Goal: Check status: Check status

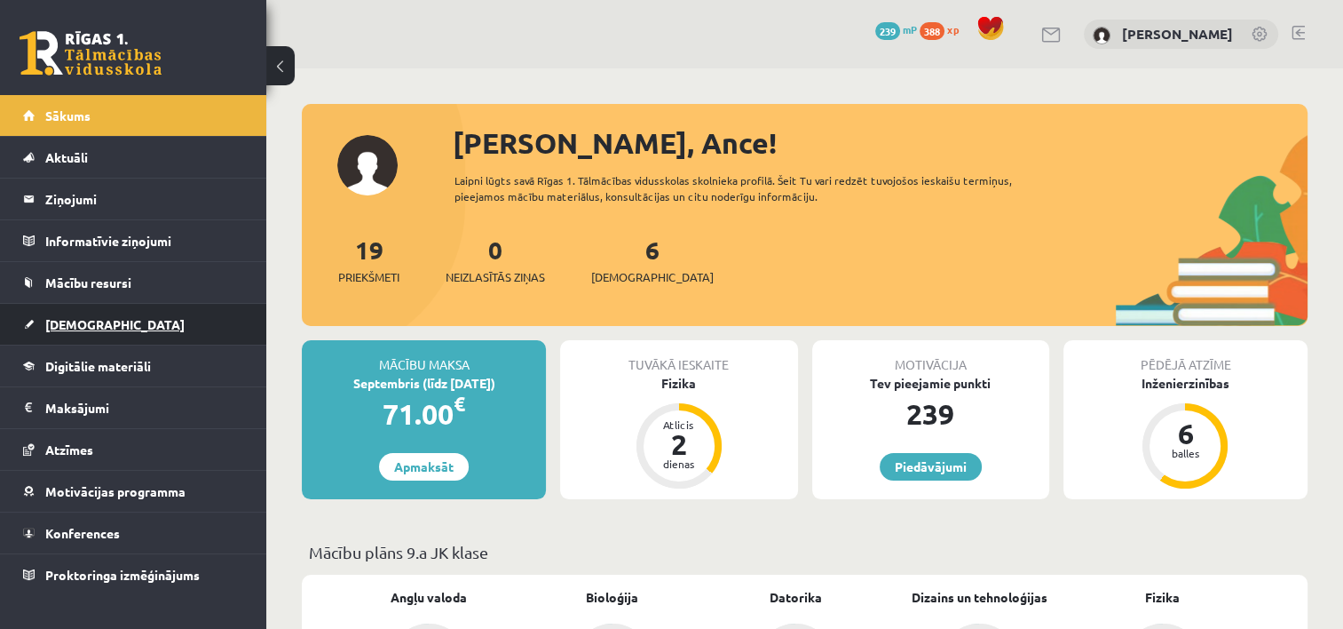
click at [59, 324] on span "[DEMOGRAPHIC_DATA]" at bounding box center [114, 324] width 139 height 16
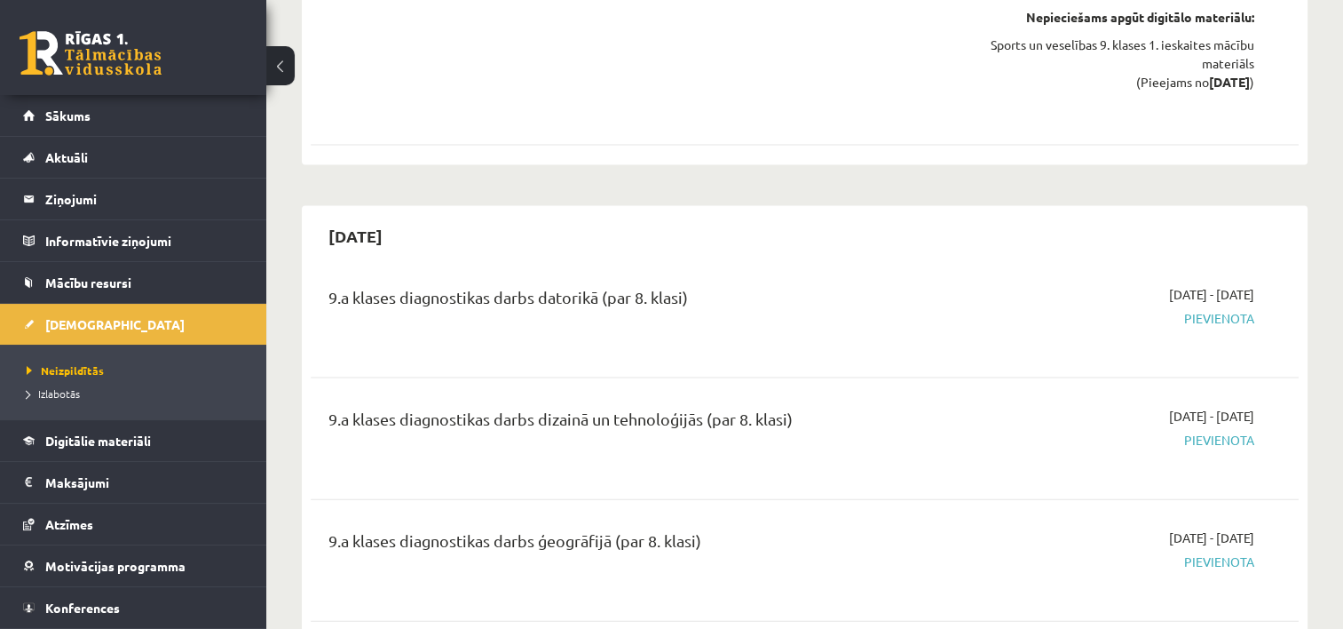
scroll to position [3729, 0]
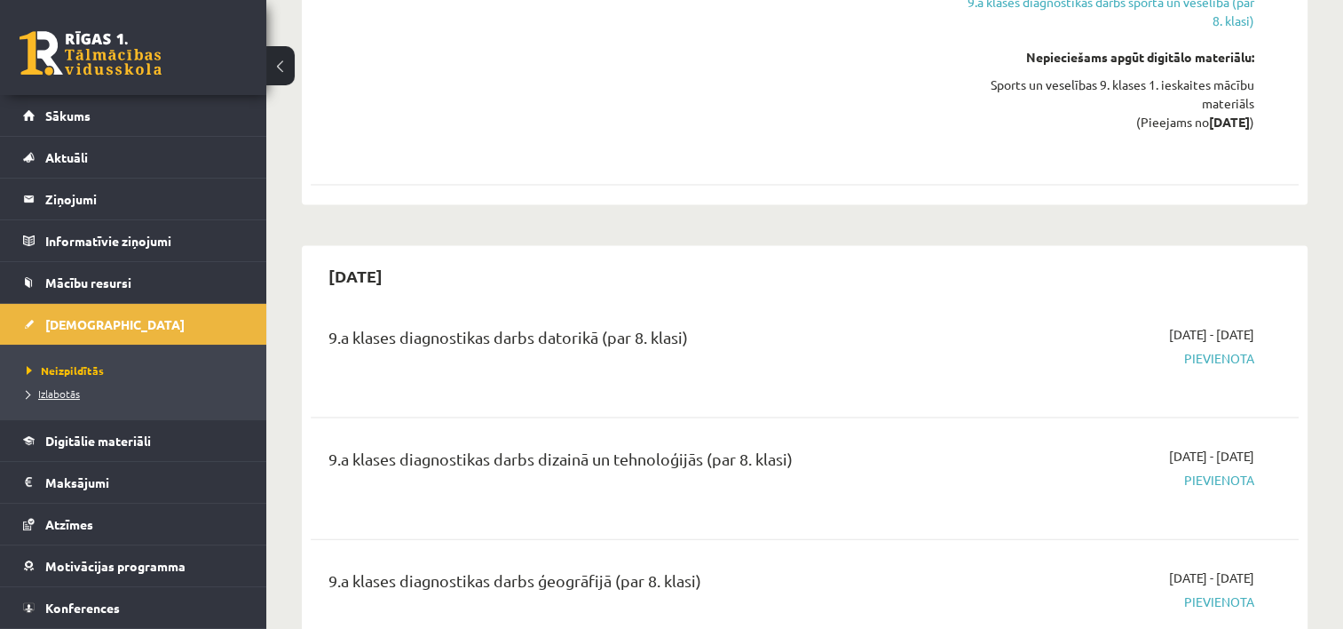
click at [57, 398] on link "Izlabotās" at bounding box center [138, 393] width 222 height 16
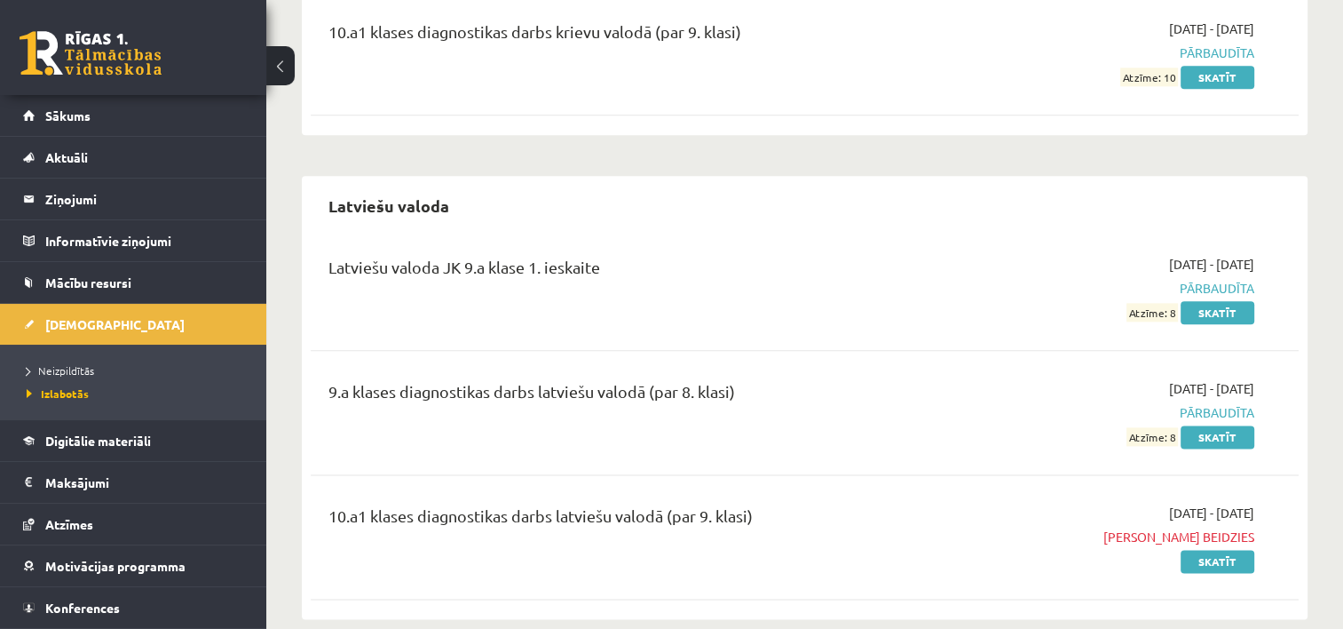
scroll to position [2161, 0]
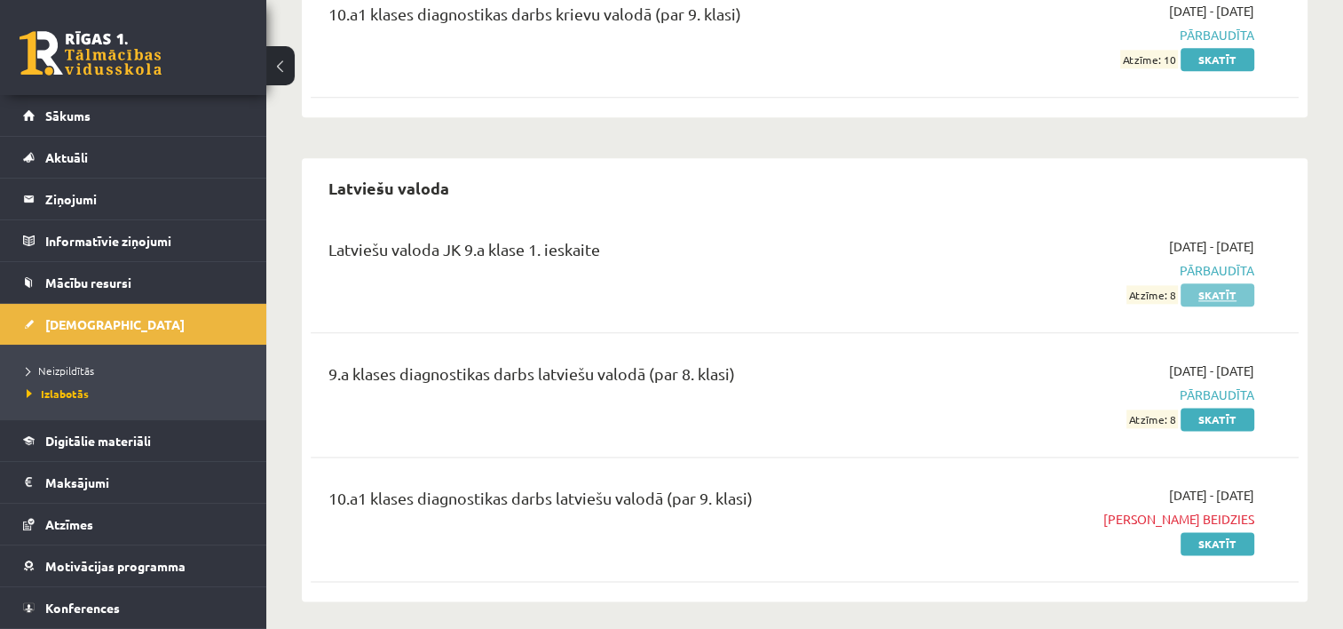
click at [1198, 295] on link "Skatīt" at bounding box center [1218, 294] width 74 height 23
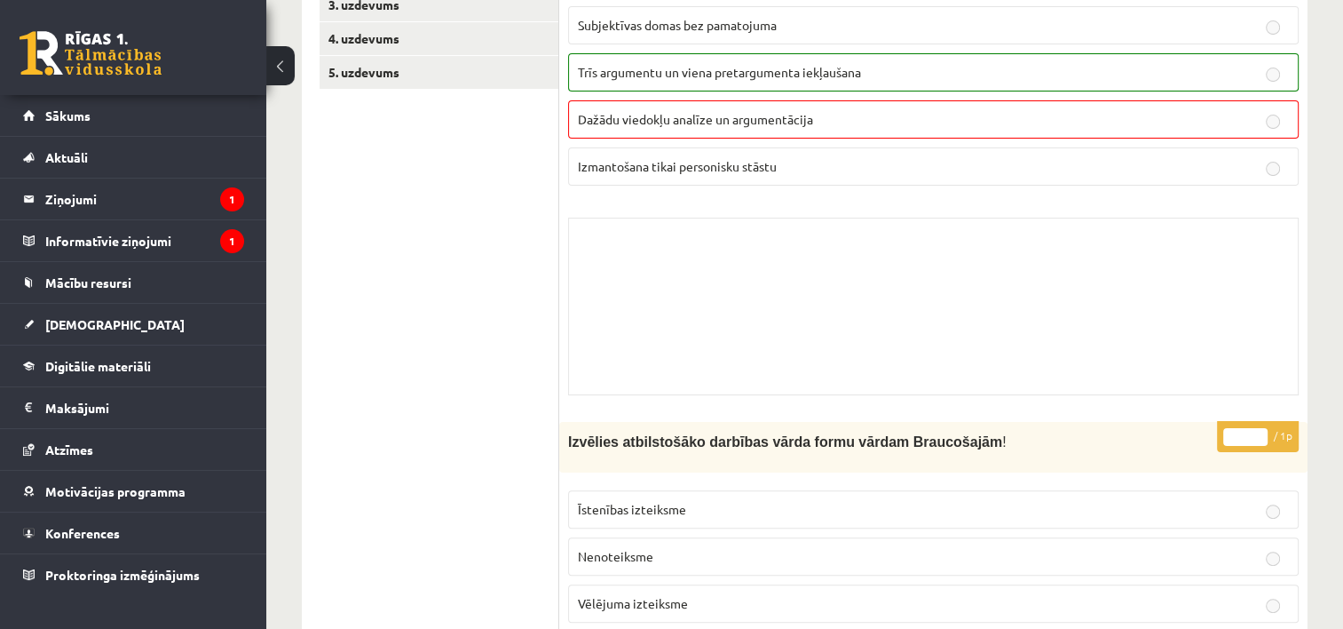
scroll to position [96, 0]
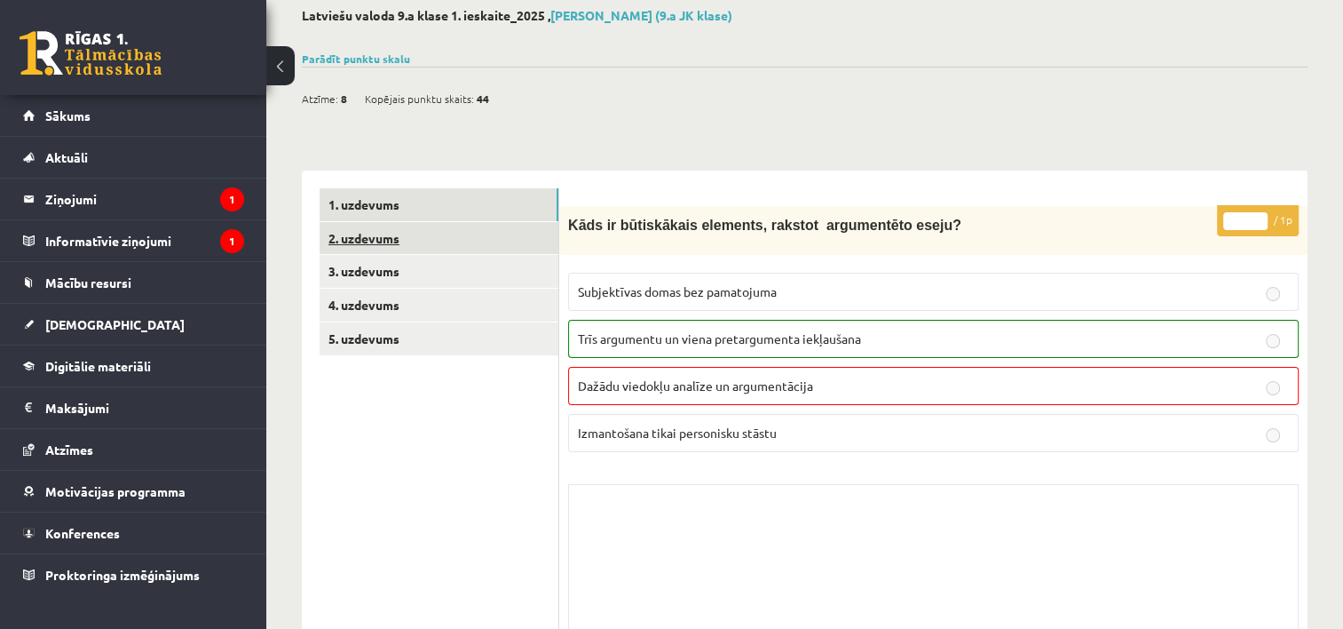
click at [380, 236] on link "2. uzdevums" at bounding box center [439, 238] width 239 height 33
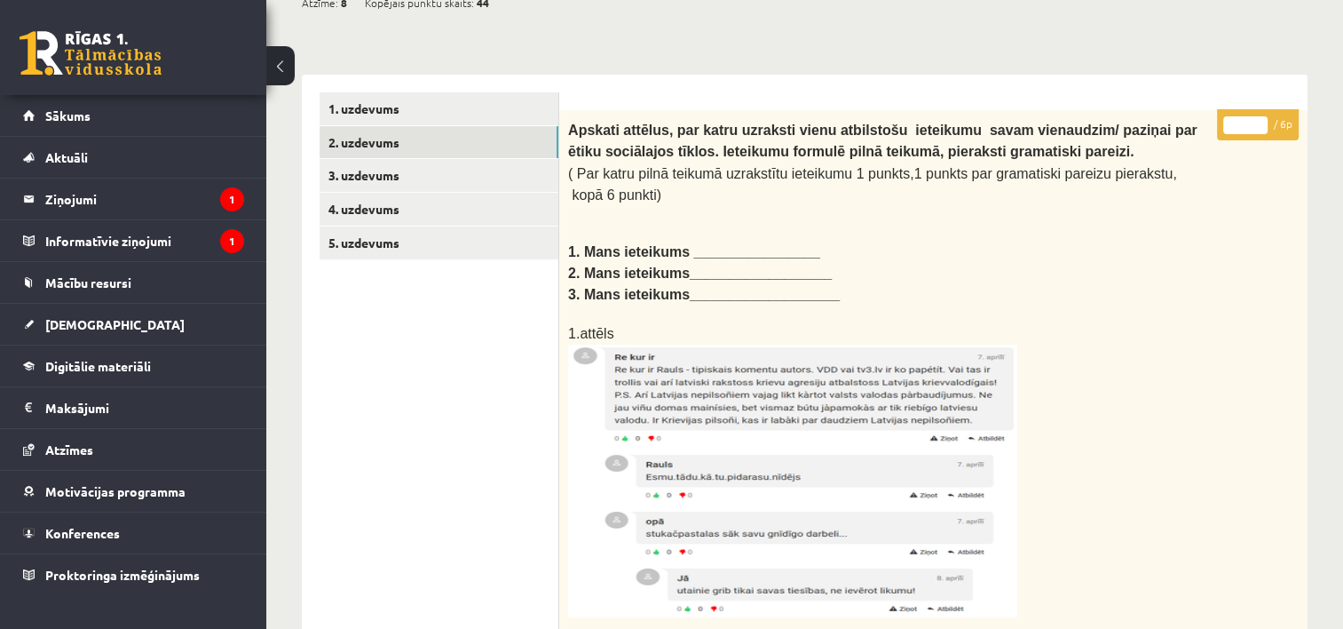
scroll to position [7, 0]
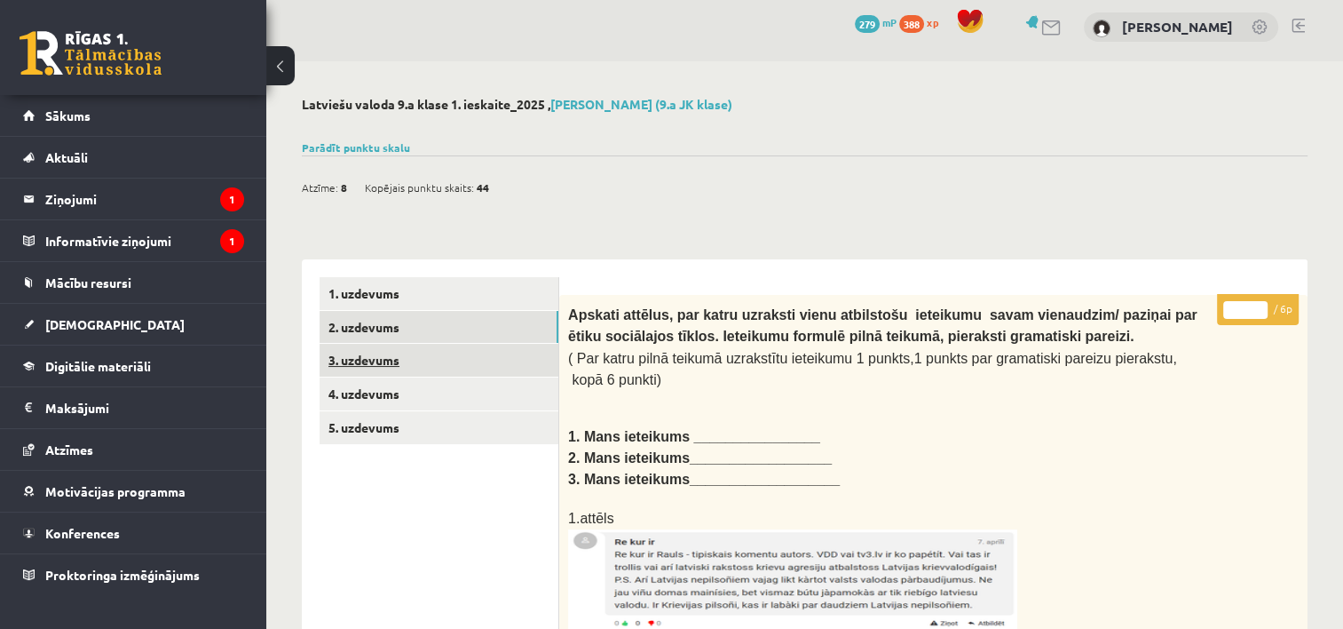
click at [382, 366] on link "3. uzdevums" at bounding box center [439, 360] width 239 height 33
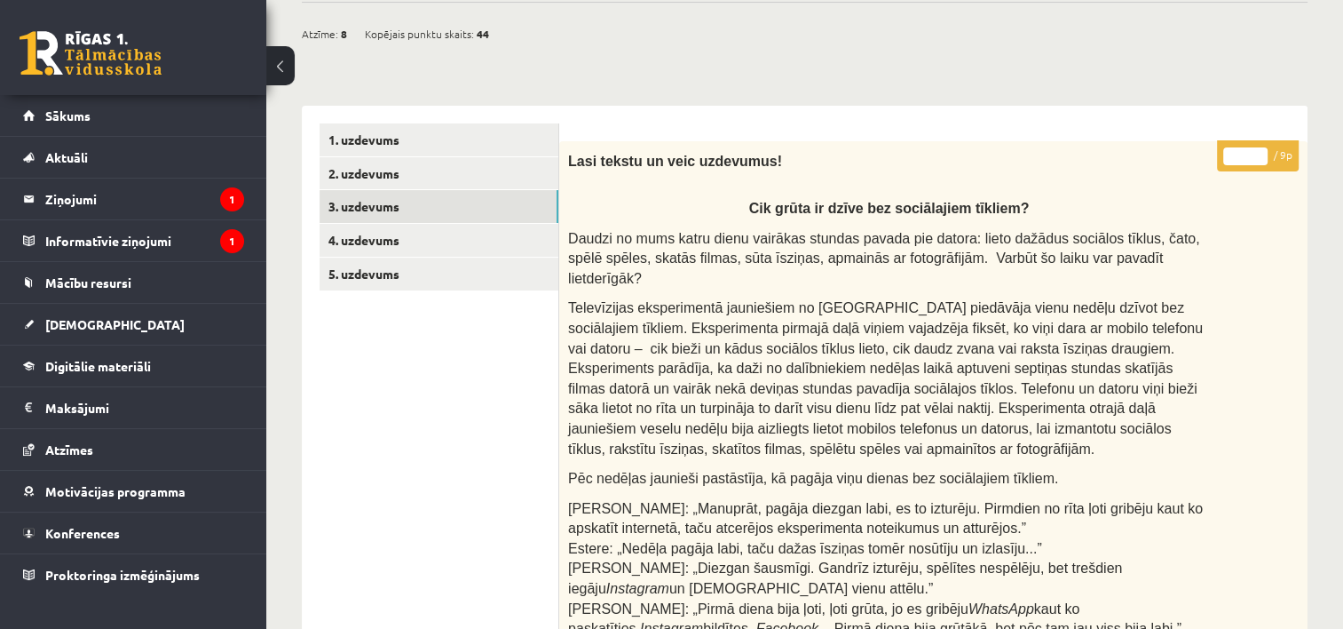
scroll to position [0, 0]
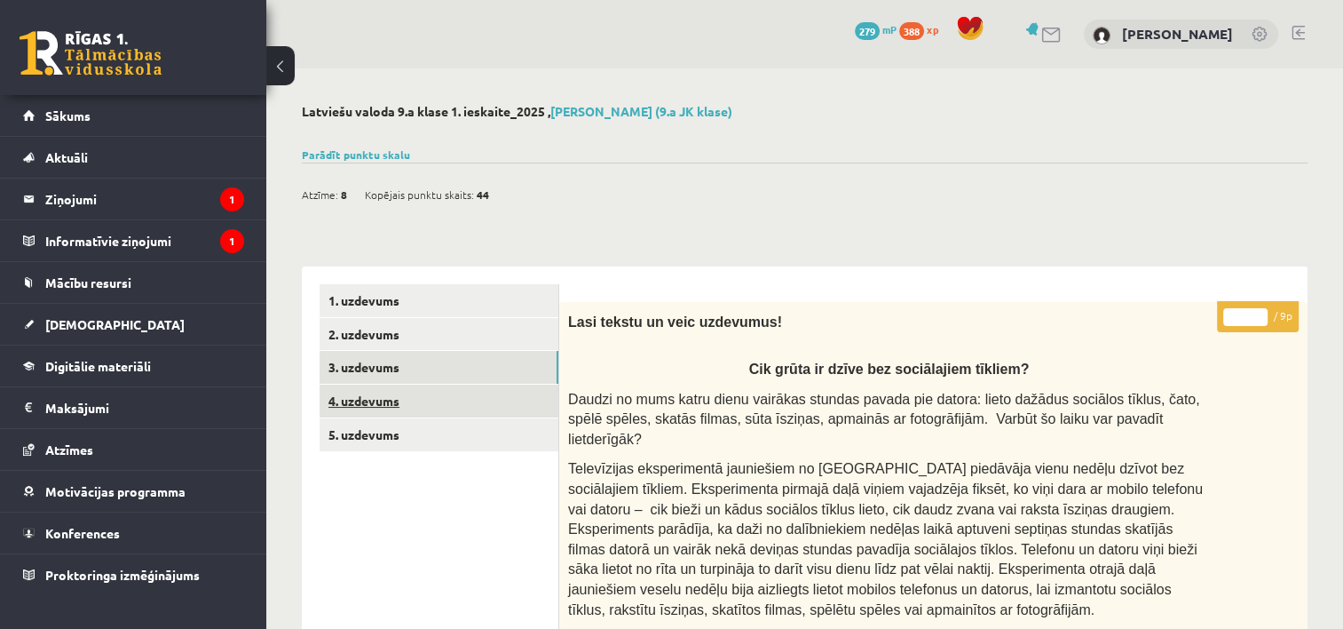
click at [363, 396] on link "4. uzdevums" at bounding box center [439, 400] width 239 height 33
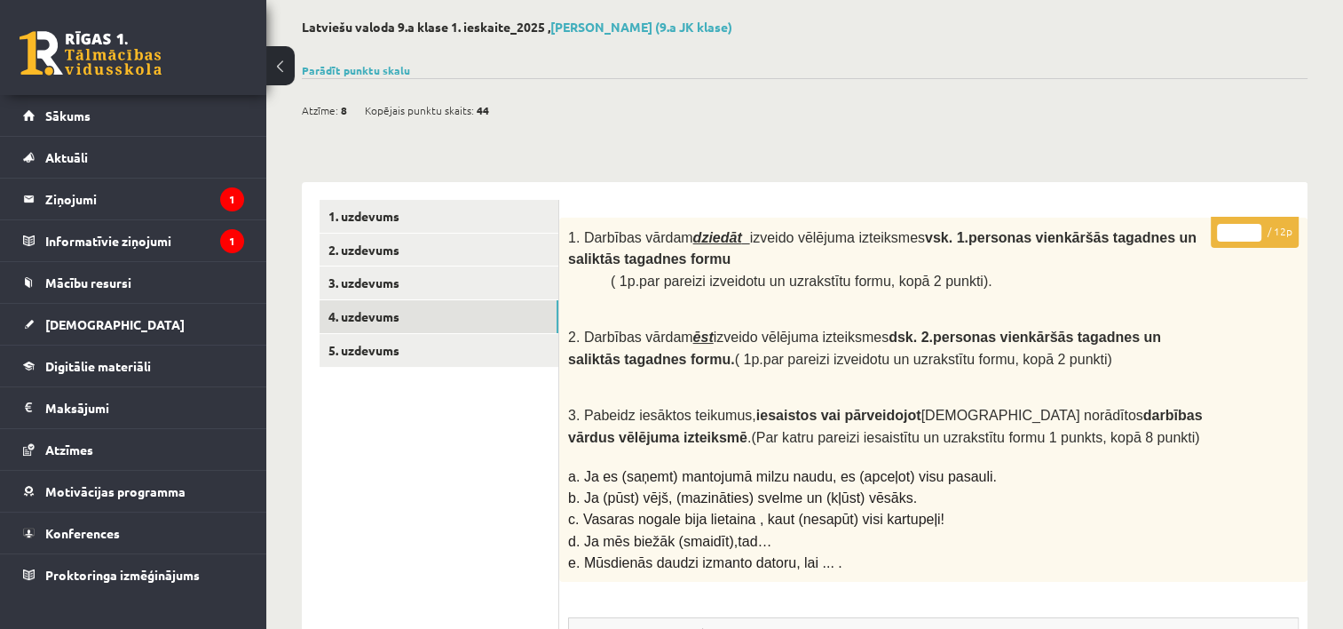
scroll to position [89, 0]
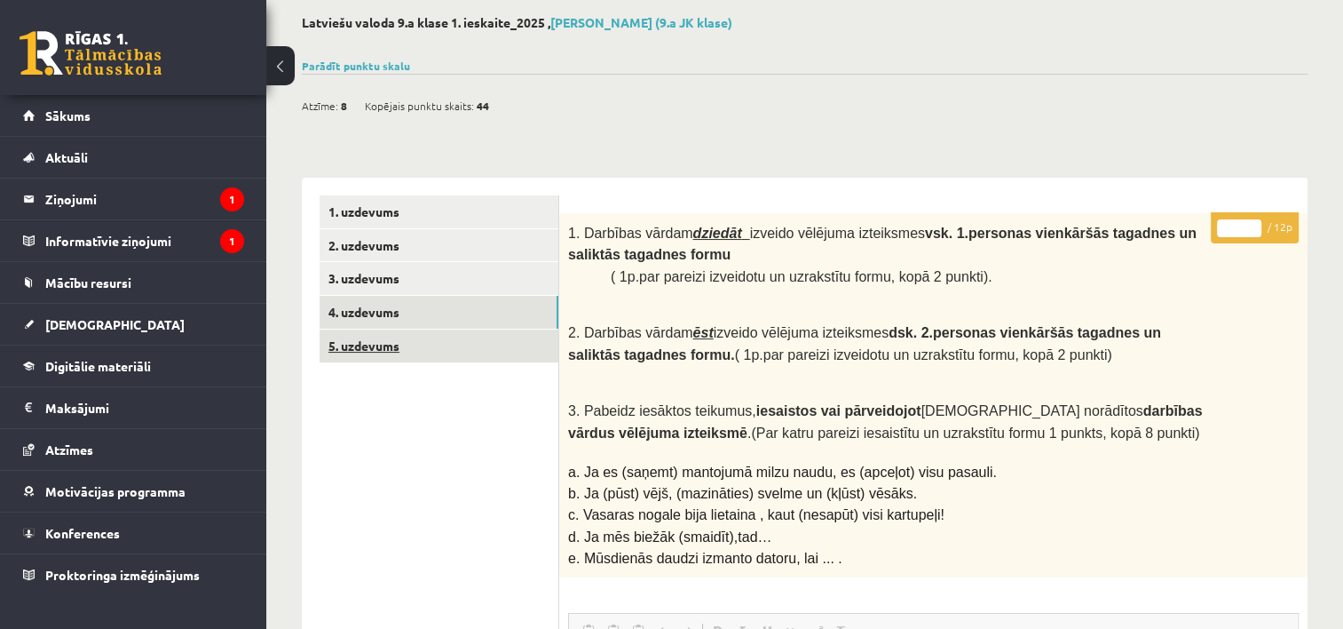
click at [368, 349] on link "5. uzdevums" at bounding box center [439, 345] width 239 height 33
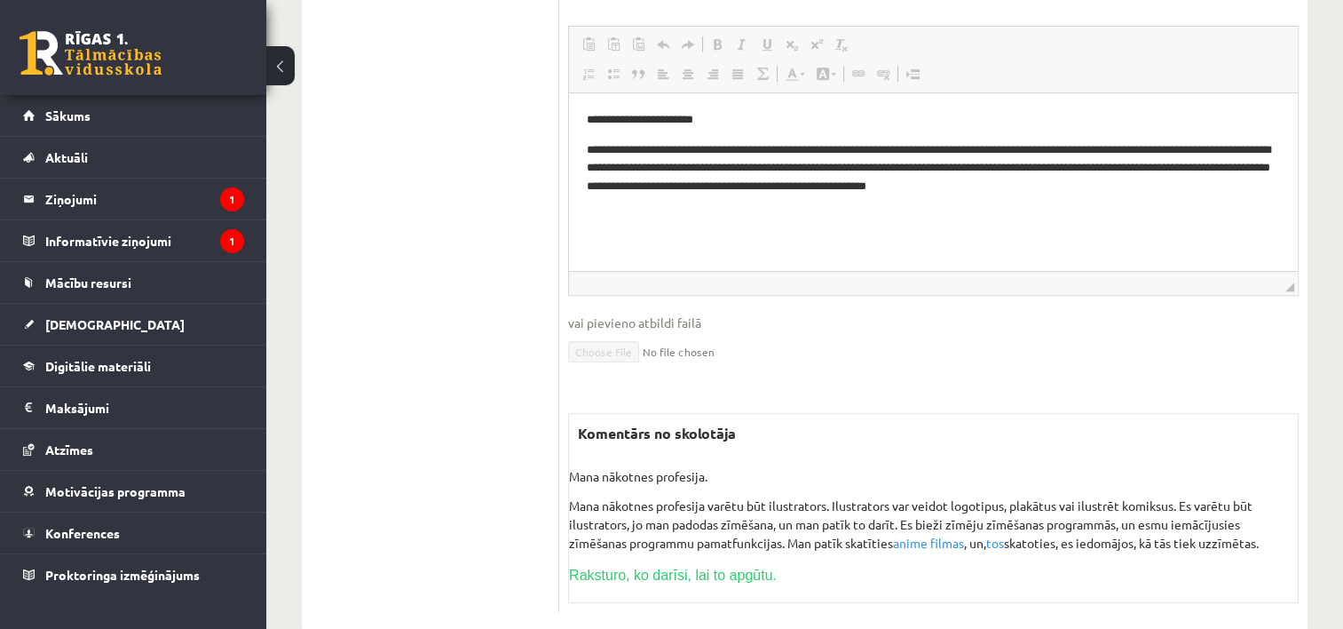
scroll to position [820, 0]
click at [99, 234] on legend "Informatīvie ziņojumi 1" at bounding box center [144, 240] width 199 height 41
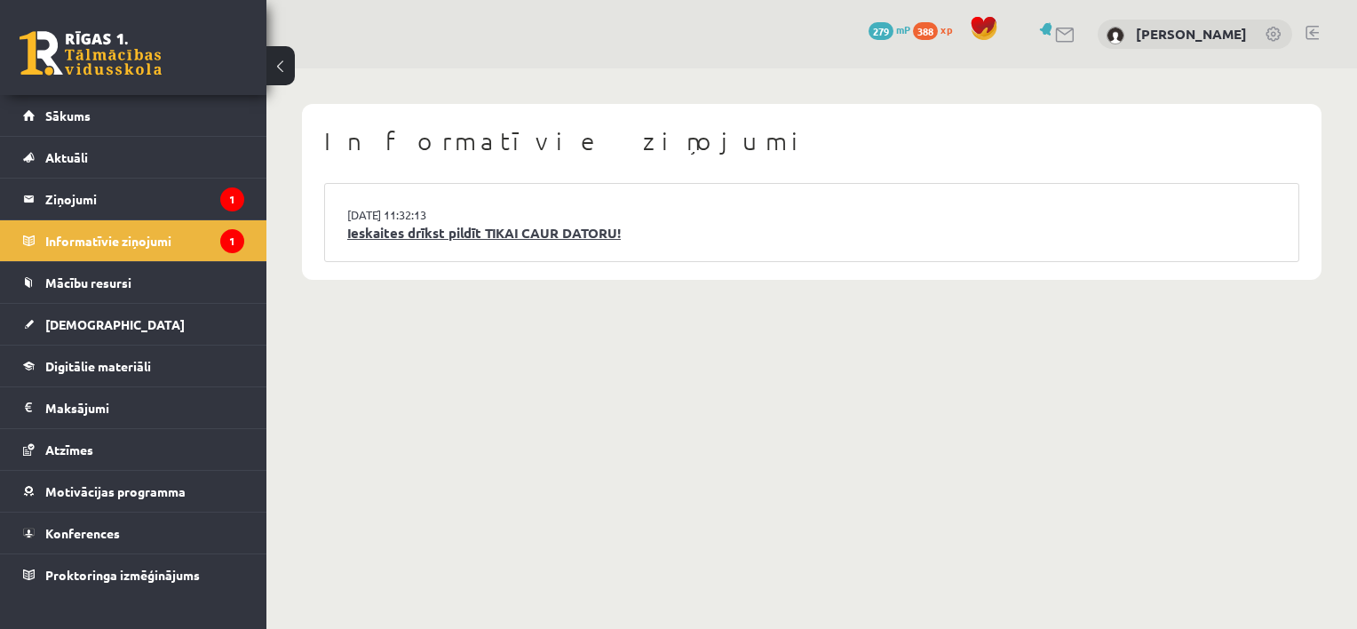
click at [472, 241] on link "Ieskaites drīkst pildīt TIKAI CAUR DATORU!" at bounding box center [811, 233] width 929 height 20
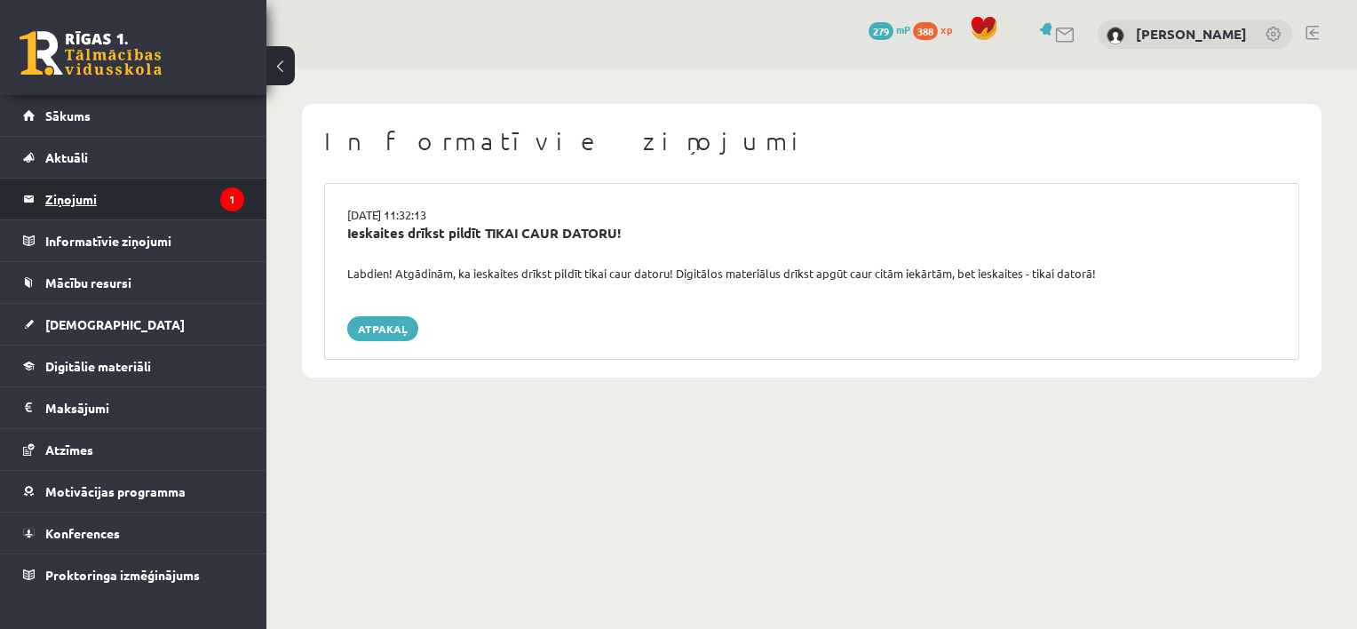
click at [81, 200] on legend "Ziņojumi 1" at bounding box center [144, 198] width 199 height 41
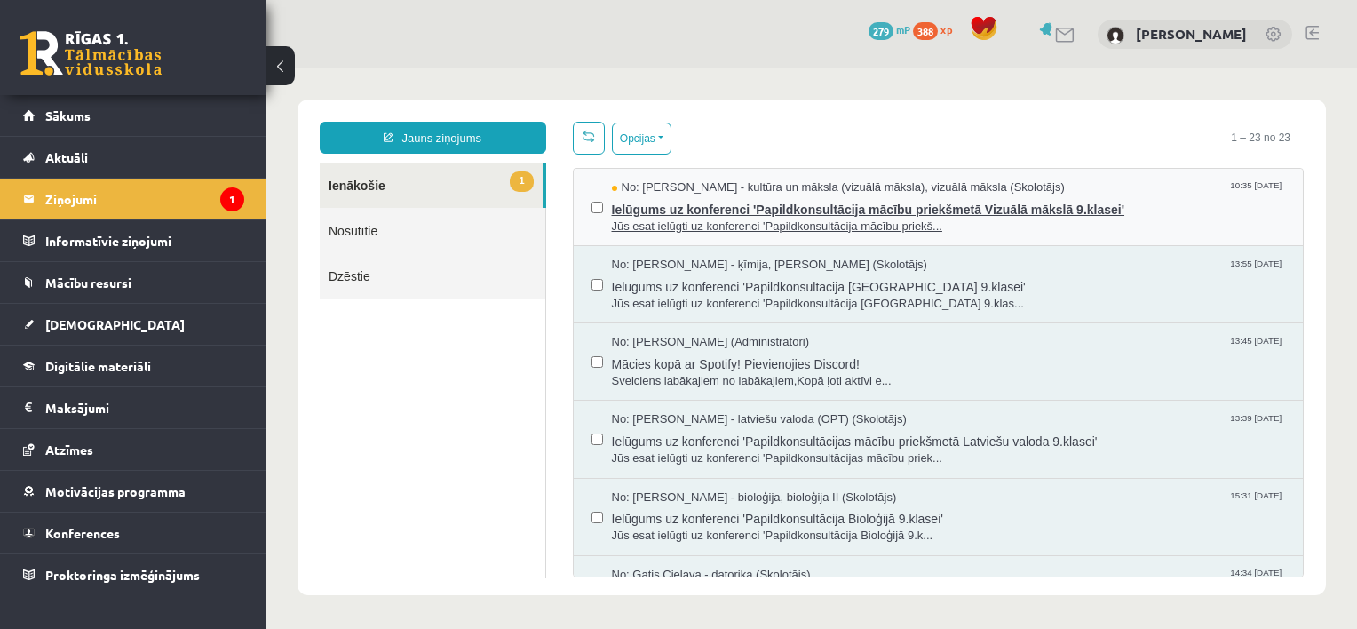
click at [700, 218] on span "Jūs esat ielūgti uz konferenci 'Papildkonsultācija mācību priekš..." at bounding box center [949, 226] width 674 height 17
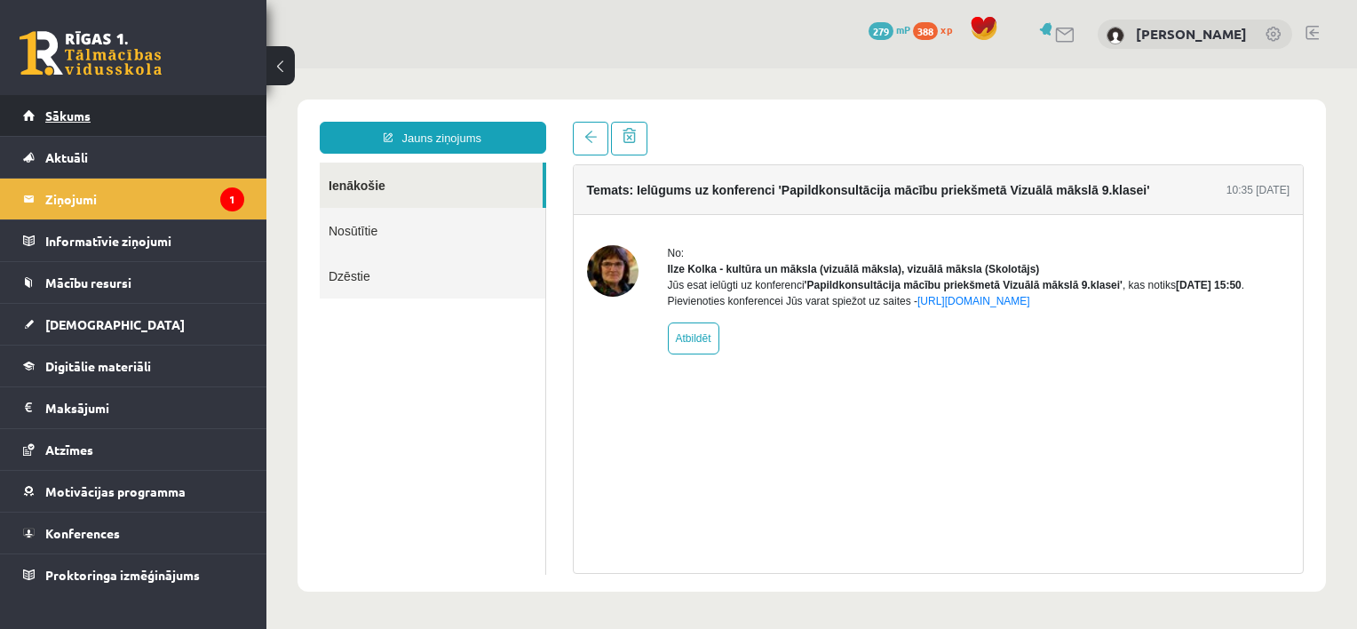
click at [84, 103] on link "Sākums" at bounding box center [133, 115] width 221 height 41
